Goal: Book appointment/travel/reservation

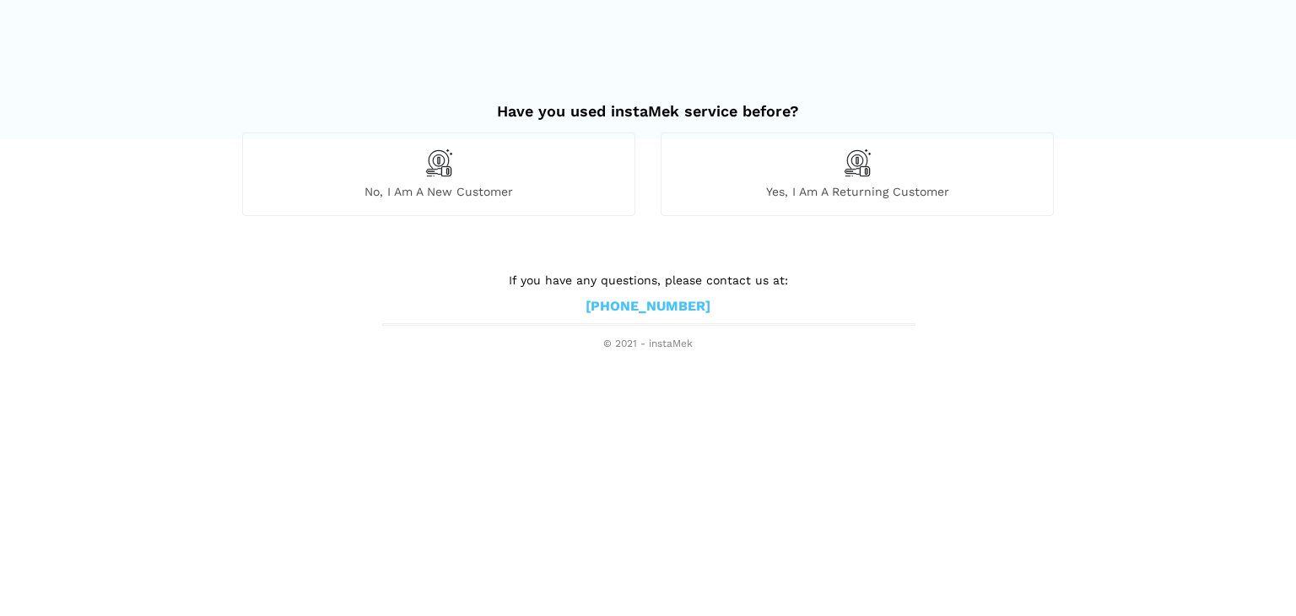
click at [416, 184] on span "No, I am a new customer" at bounding box center [438, 191] width 391 height 15
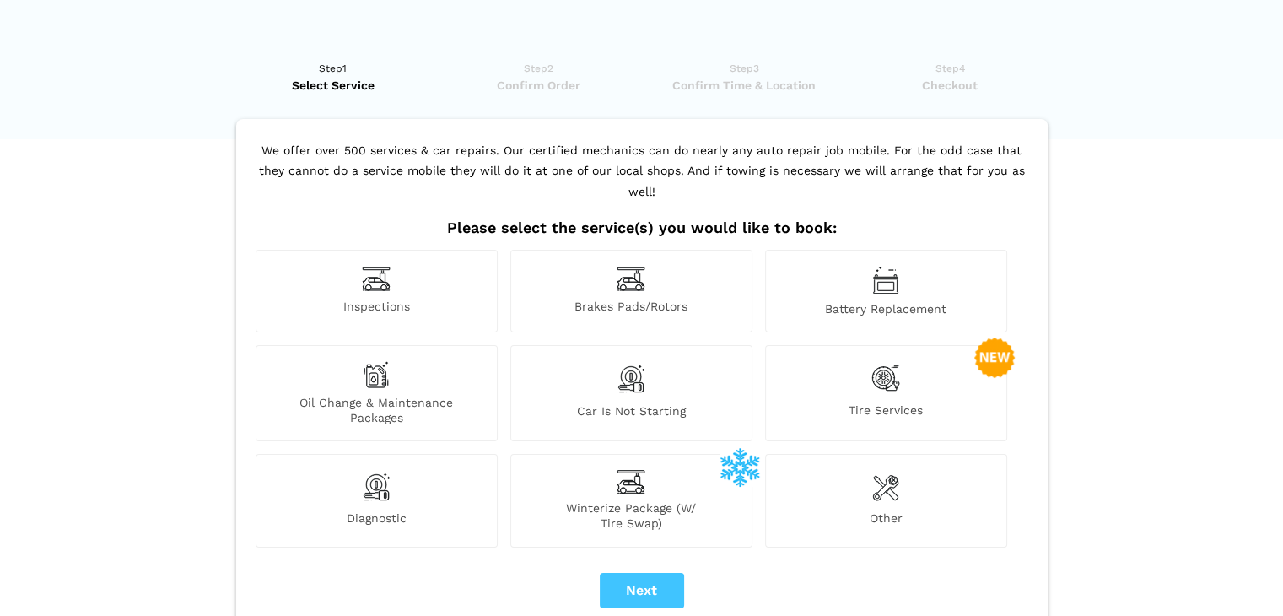
click at [612, 260] on div "Brakes Pads/Rotors" at bounding box center [631, 291] width 242 height 83
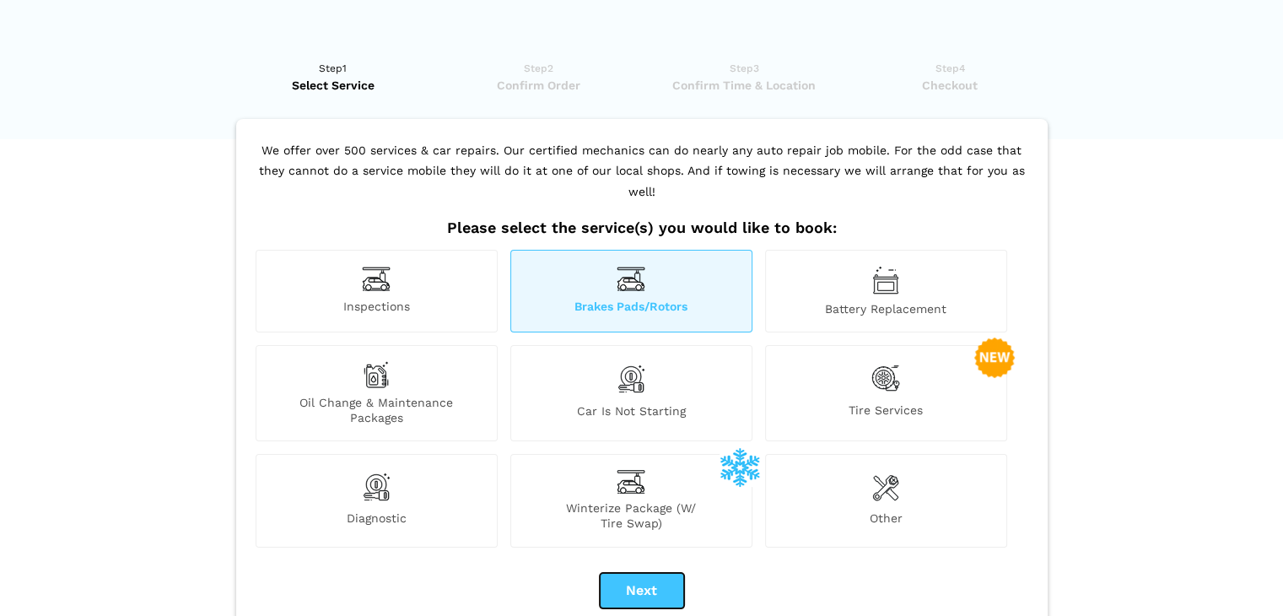
click at [633, 574] on button "Next" at bounding box center [642, 590] width 84 height 35
checkbox input "true"
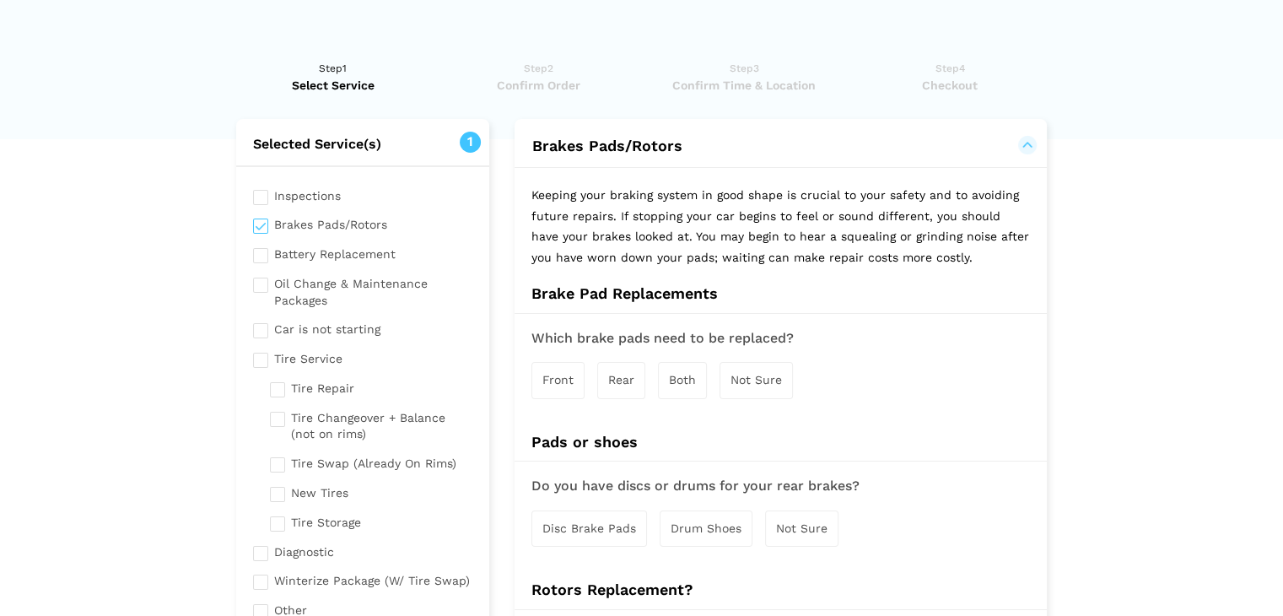
click at [551, 386] on div "Front" at bounding box center [557, 380] width 53 height 36
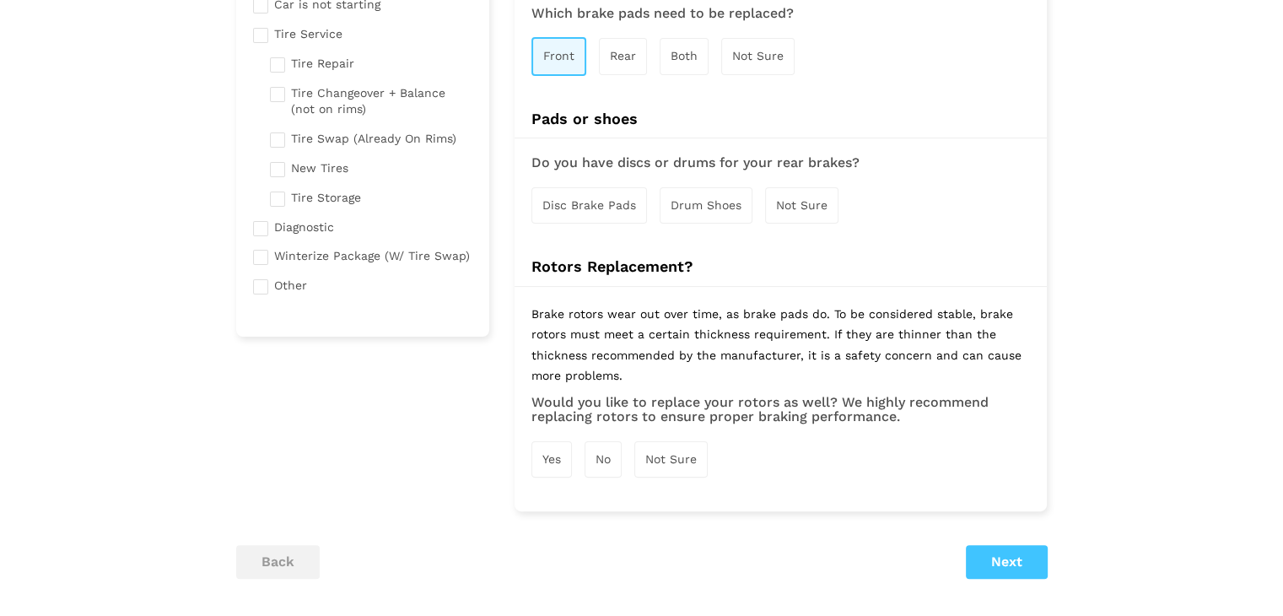
scroll to position [337, 0]
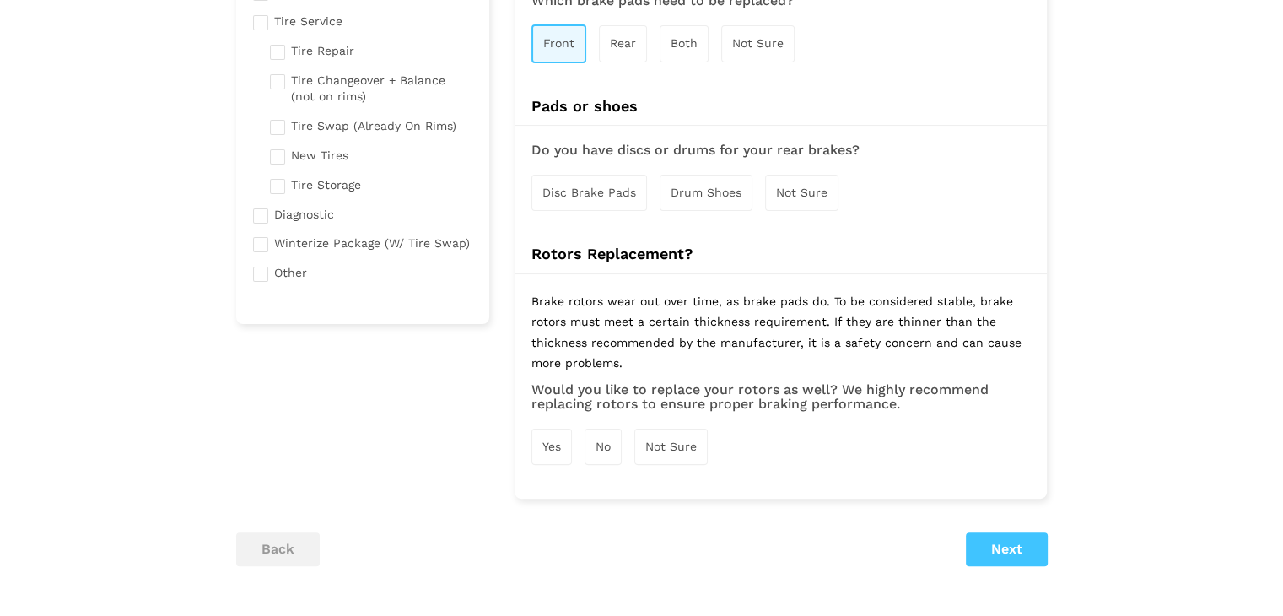
click at [550, 445] on span "Yes" at bounding box center [551, 445] width 19 height 13
click at [590, 193] on span "Disc Brake Pads" at bounding box center [589, 192] width 94 height 13
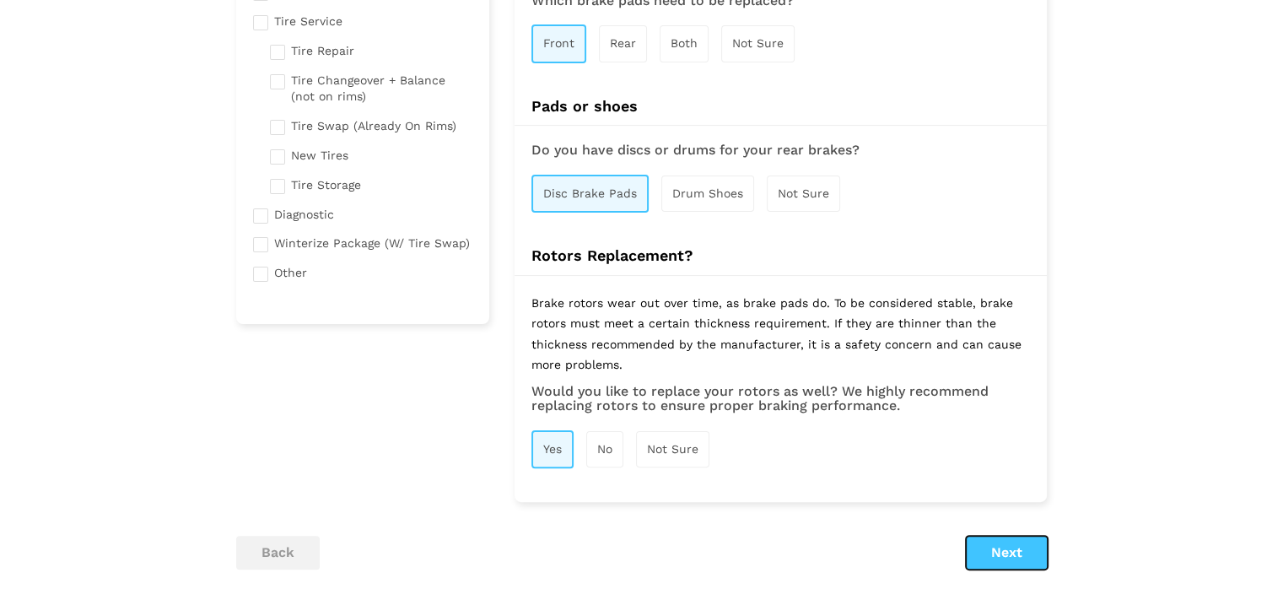
click at [1000, 558] on button "Next" at bounding box center [1007, 553] width 82 height 34
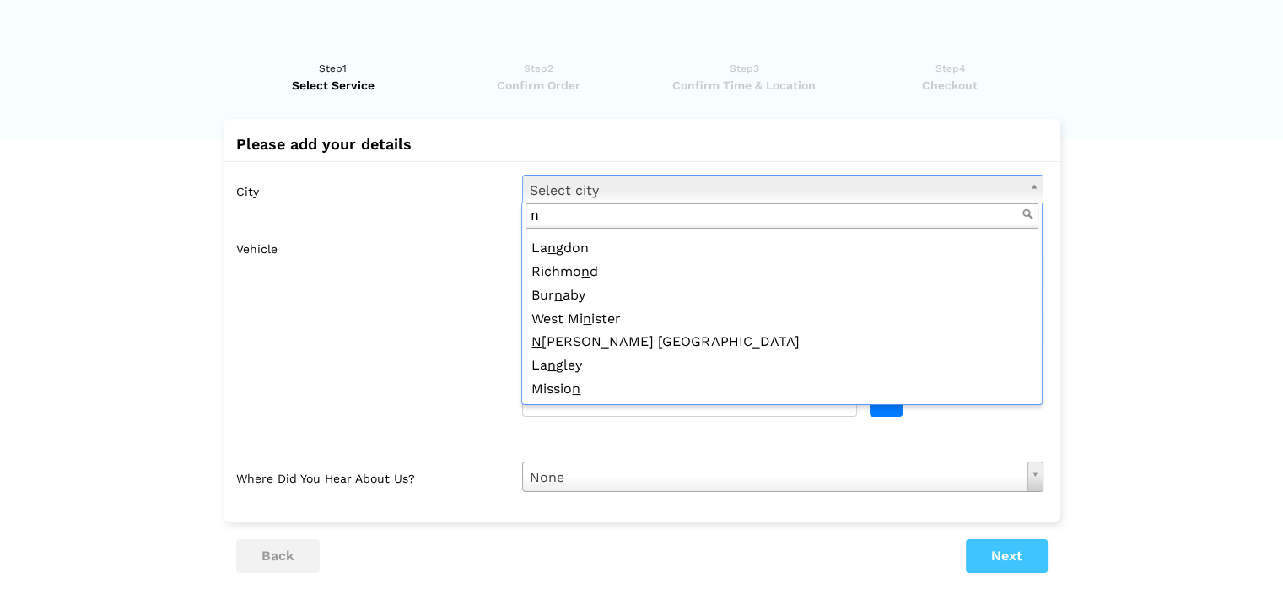
scroll to position [0, 0]
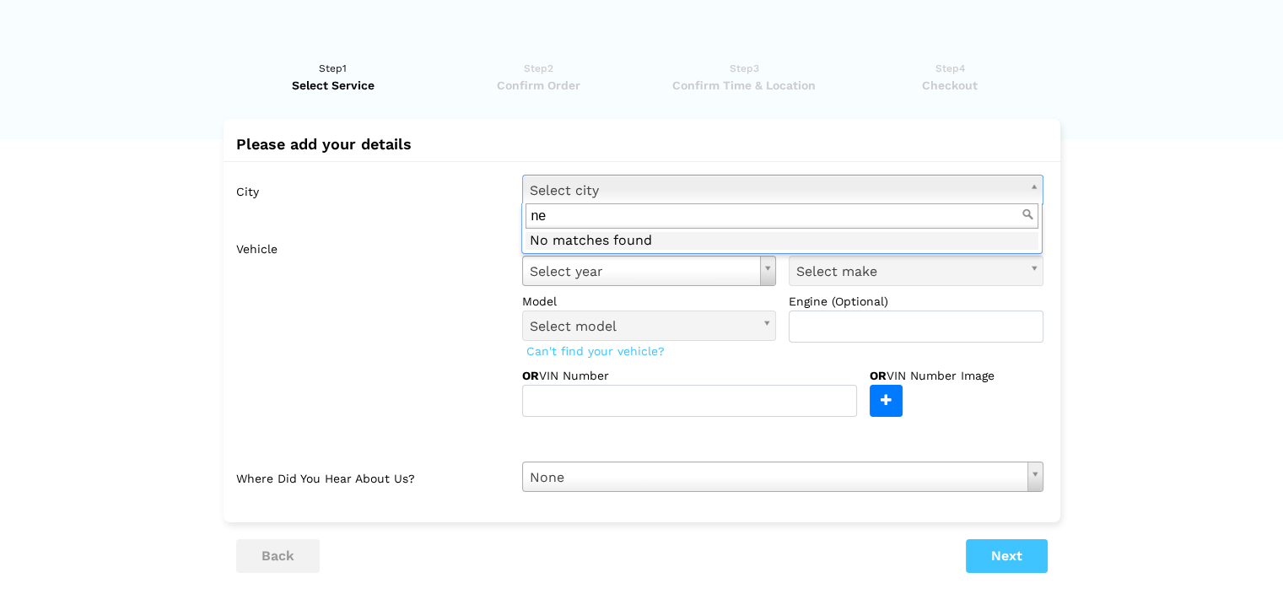
type input "n"
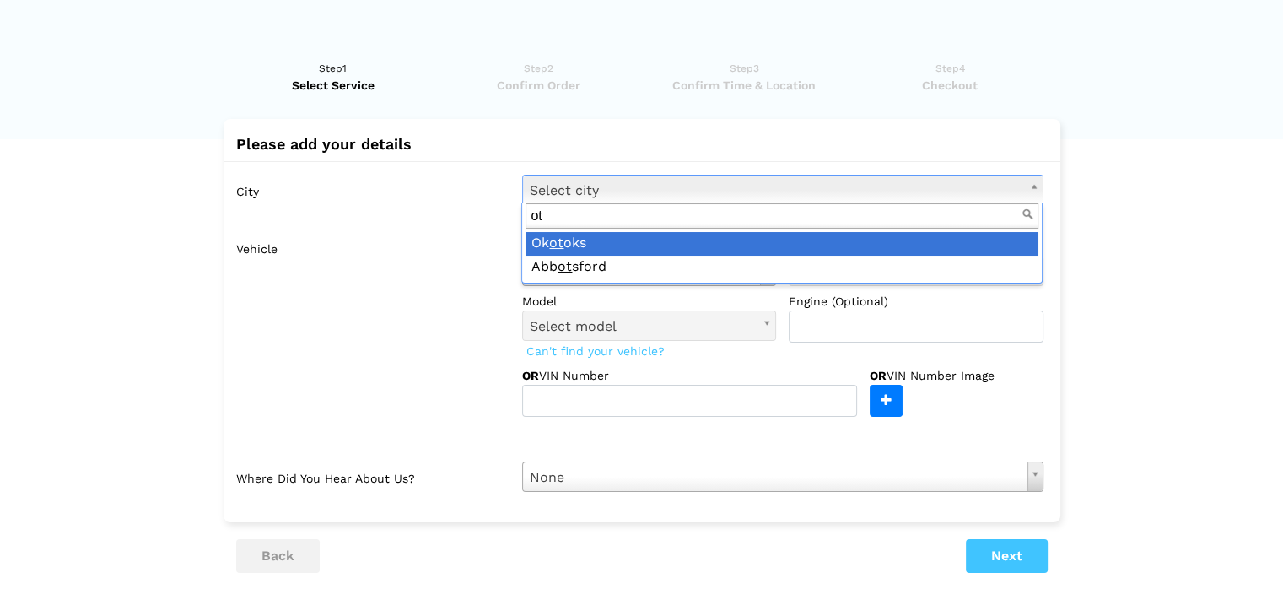
type input "o"
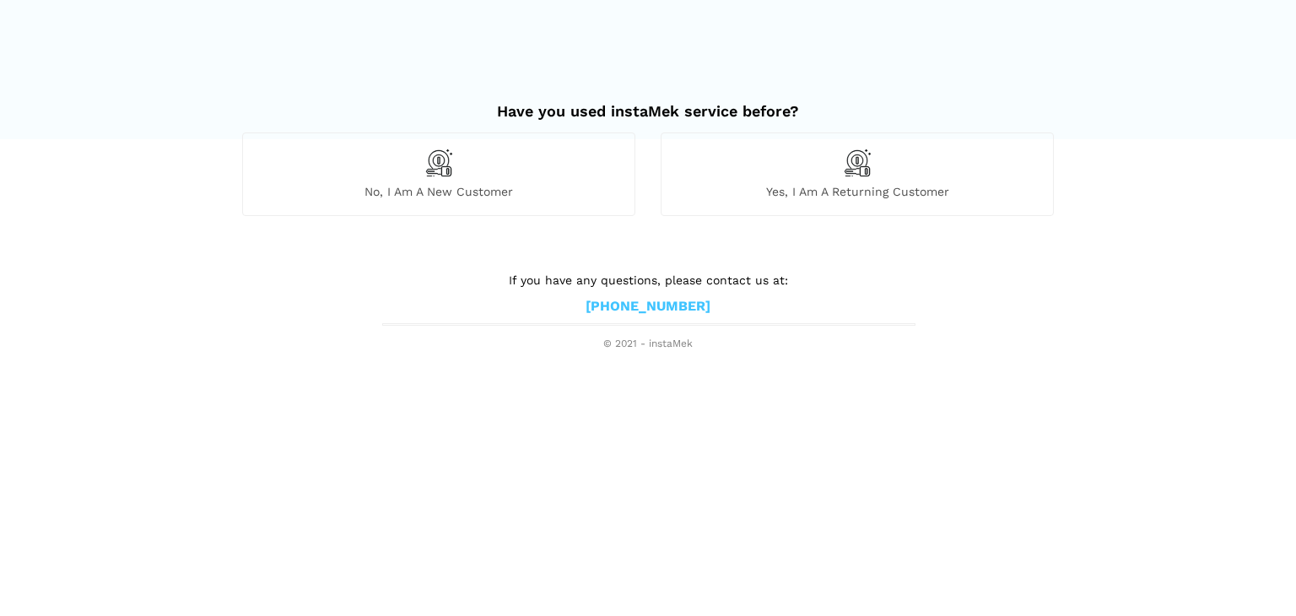
click at [422, 186] on span "No, I am a new customer" at bounding box center [438, 191] width 391 height 15
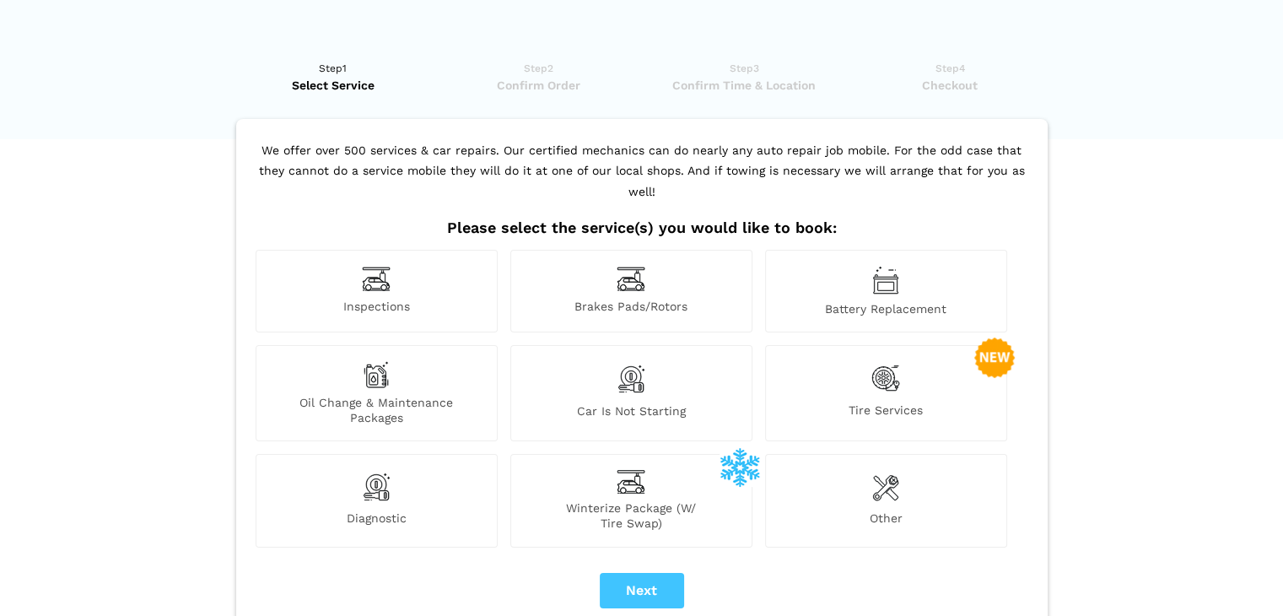
click at [613, 276] on div "Brakes Pads/Rotors" at bounding box center [631, 291] width 242 height 83
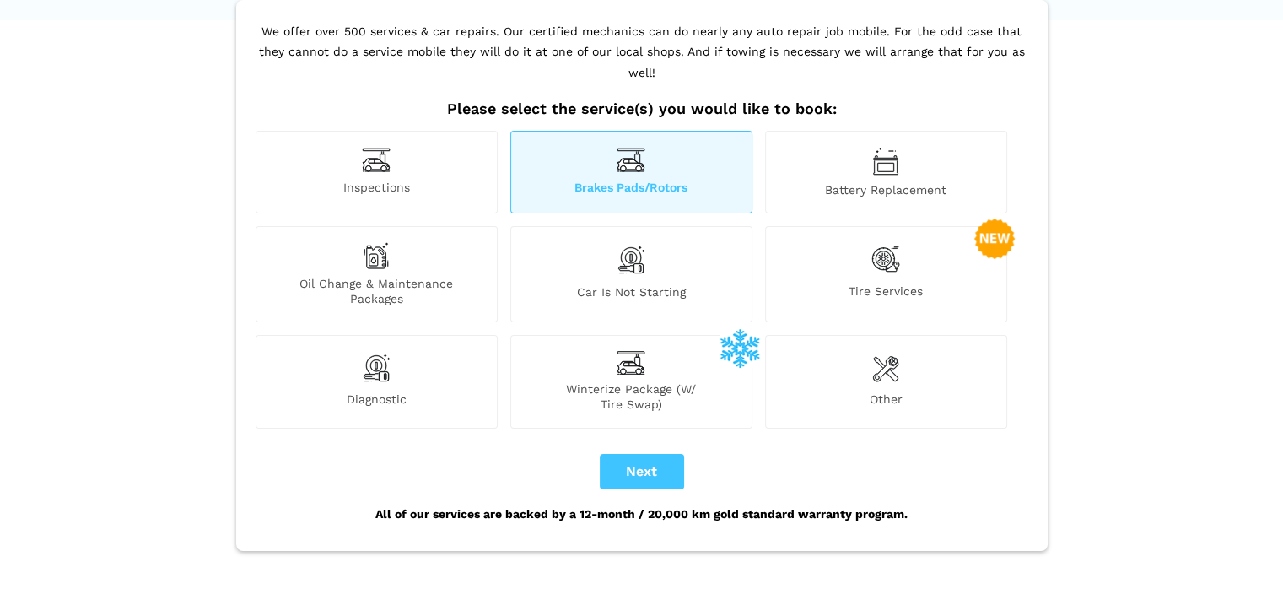
scroll to position [169, 0]
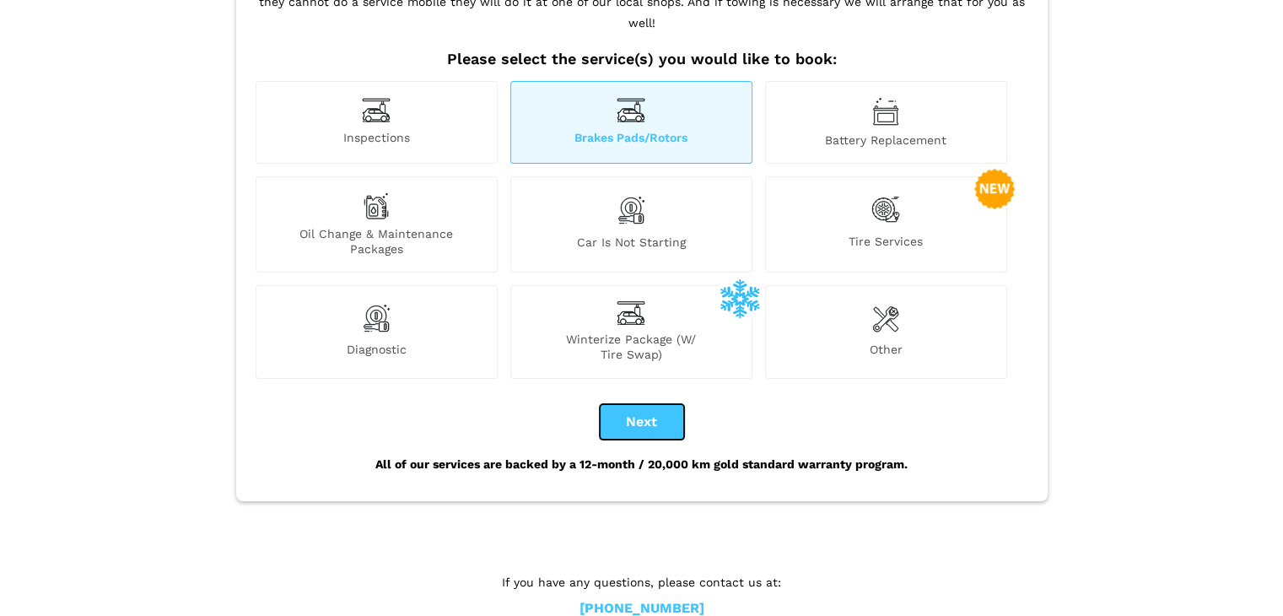
click at [643, 404] on button "Next" at bounding box center [642, 421] width 84 height 35
checkbox input "true"
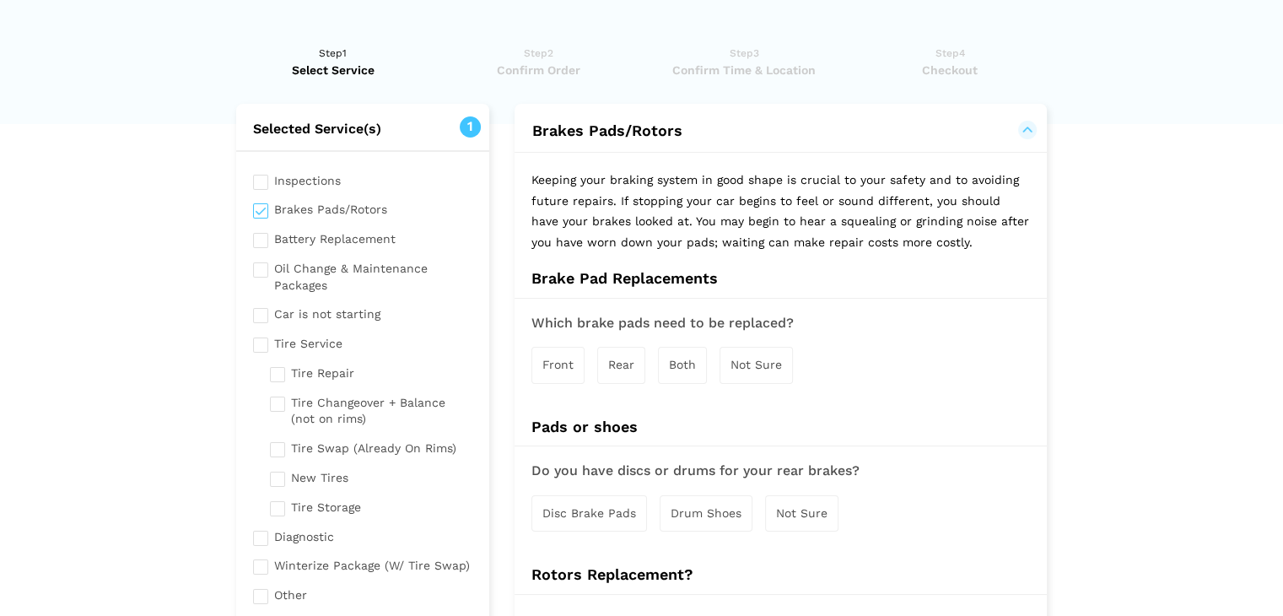
scroll to position [0, 0]
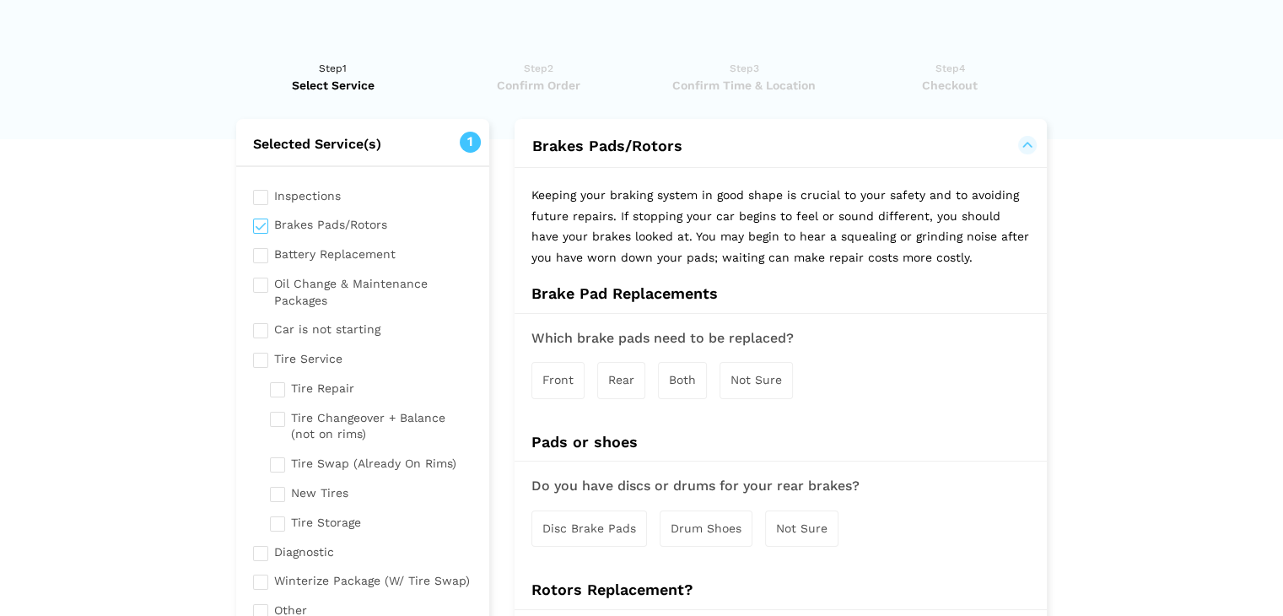
click at [618, 380] on span "Rear" at bounding box center [621, 379] width 26 height 13
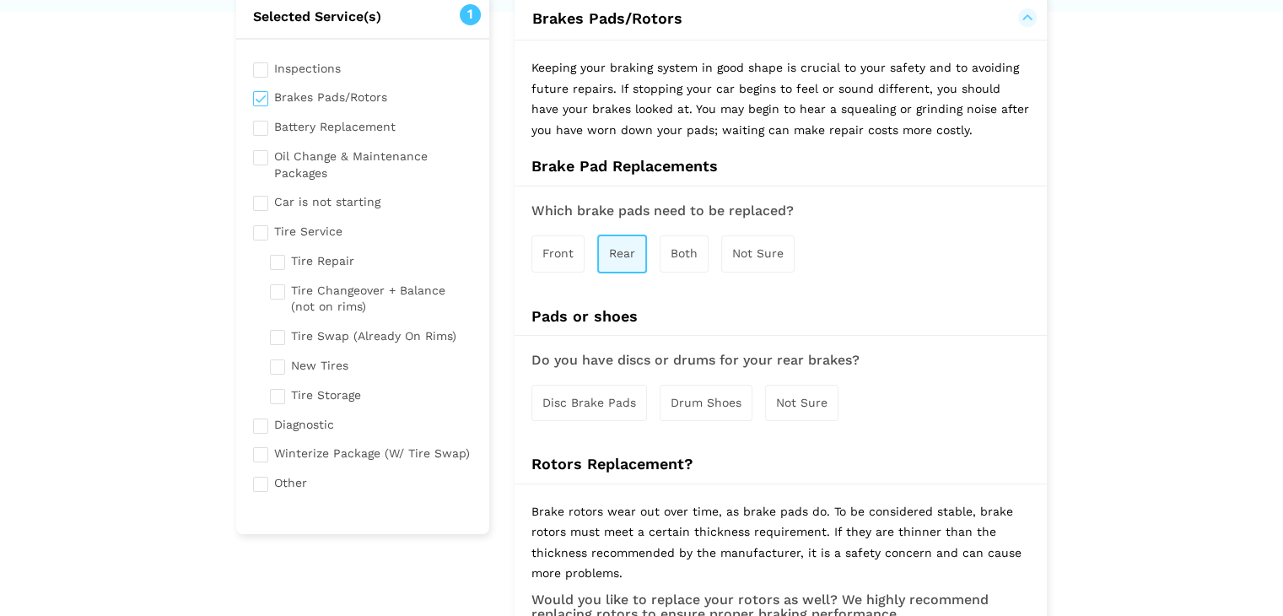
scroll to position [169, 0]
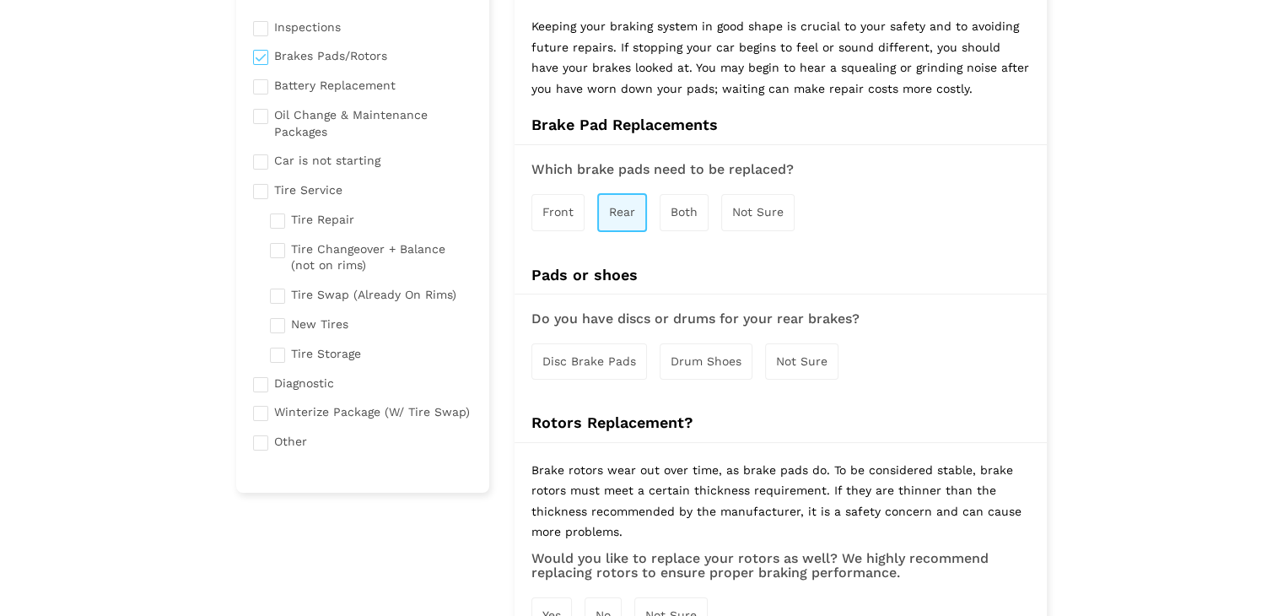
click at [593, 365] on div "Disc Brake Pads" at bounding box center [589, 361] width 116 height 36
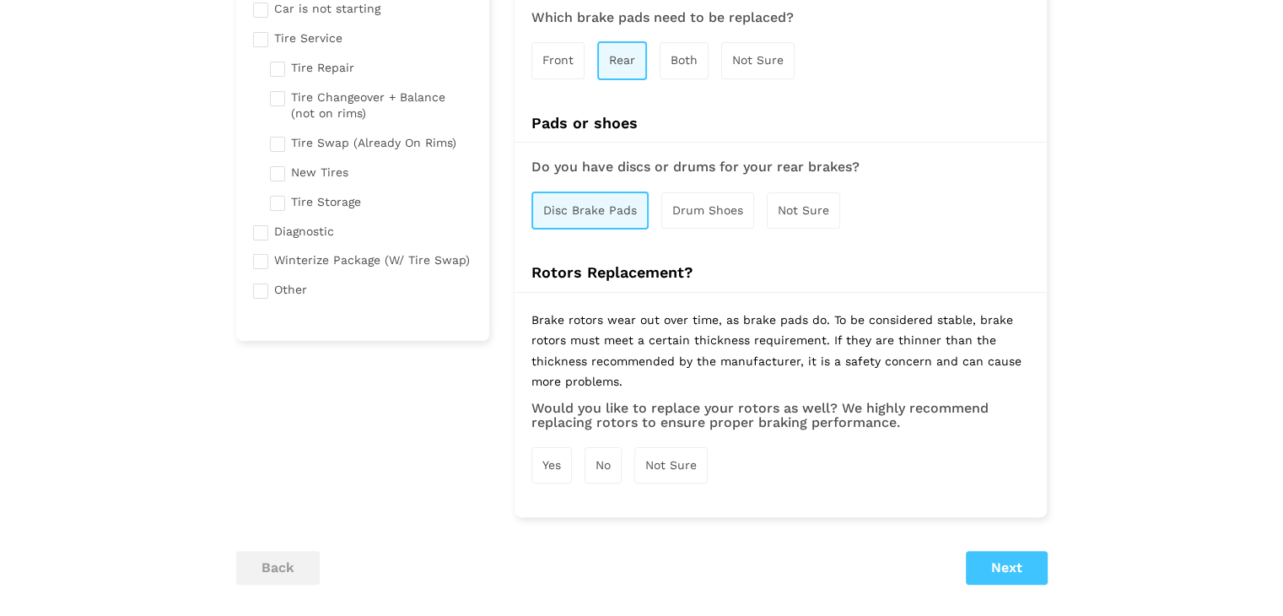
scroll to position [337, 0]
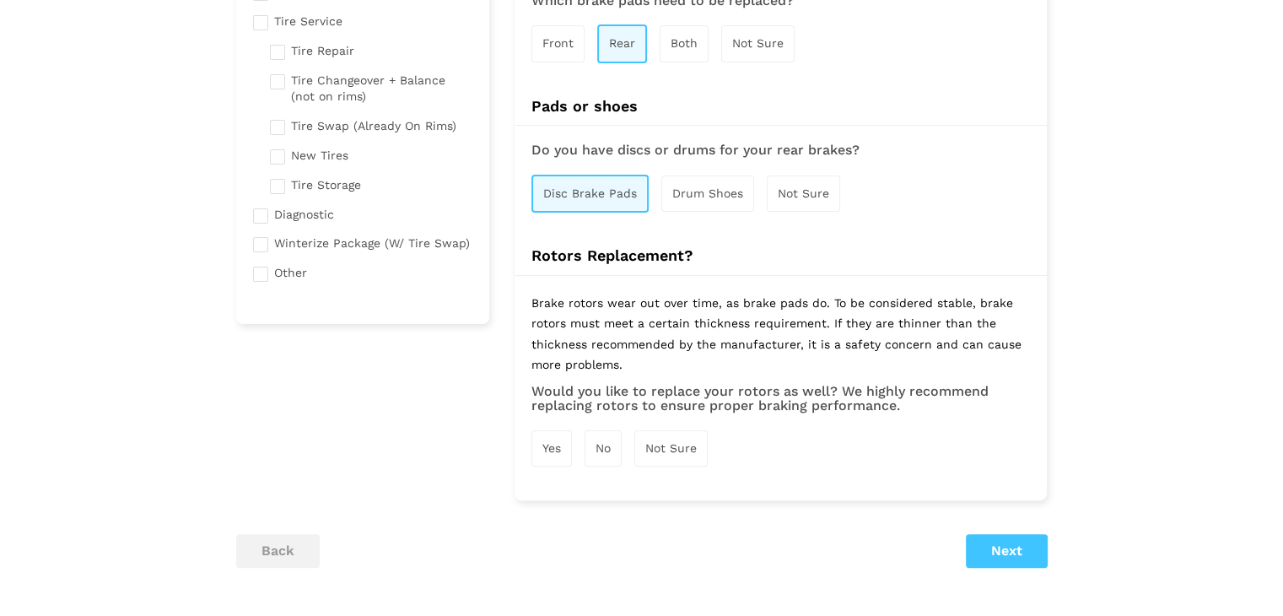
click at [553, 443] on span "Yes" at bounding box center [551, 447] width 19 height 13
click at [1010, 549] on button "Next" at bounding box center [1007, 553] width 82 height 34
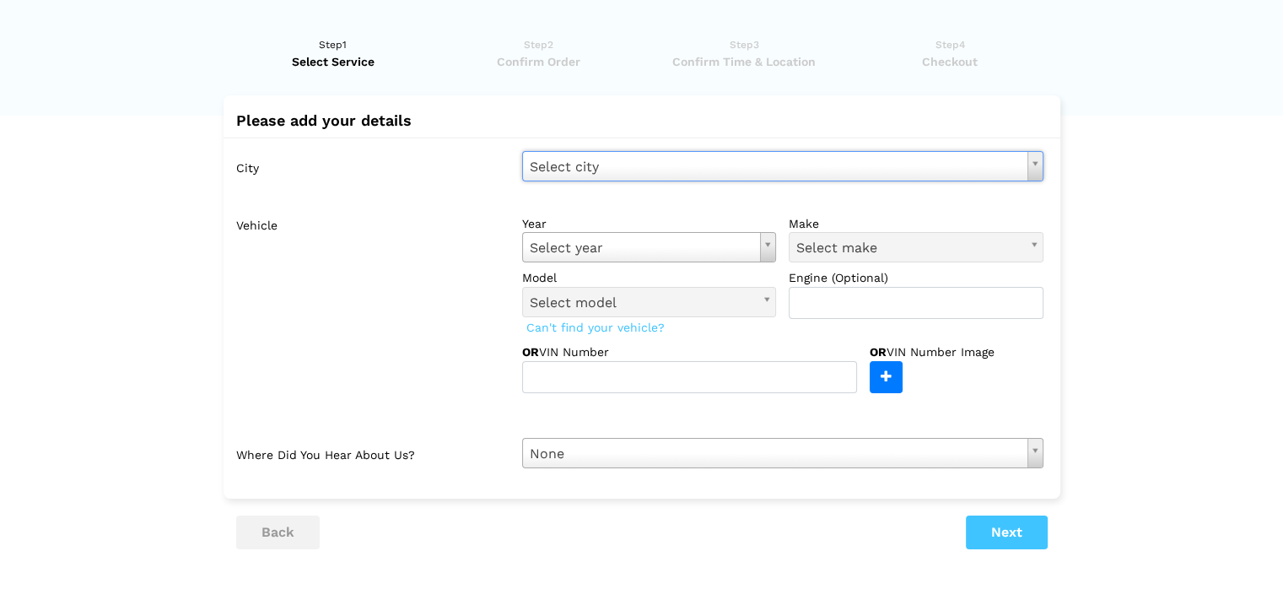
scroll to position [0, 0]
